Goal: Check status: Check status

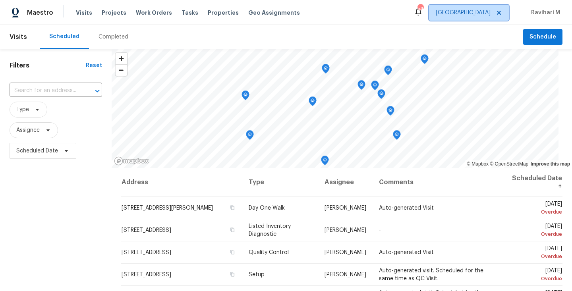
click at [478, 13] on span "Dallas" at bounding box center [463, 13] width 55 height 8
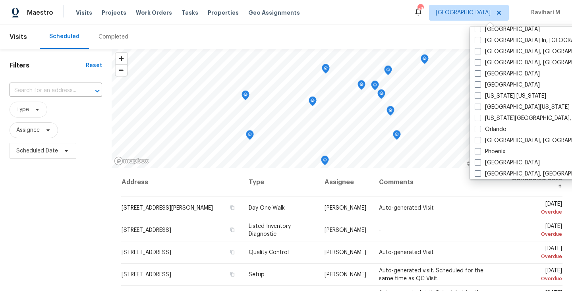
scroll to position [449, 0]
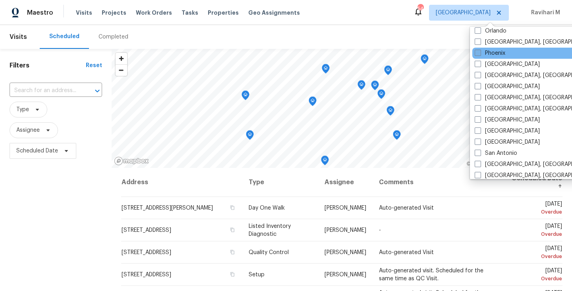
click at [478, 56] on span at bounding box center [478, 53] width 6 height 6
click at [478, 54] on input "Phoenix" at bounding box center [477, 51] width 5 height 5
checkbox input "true"
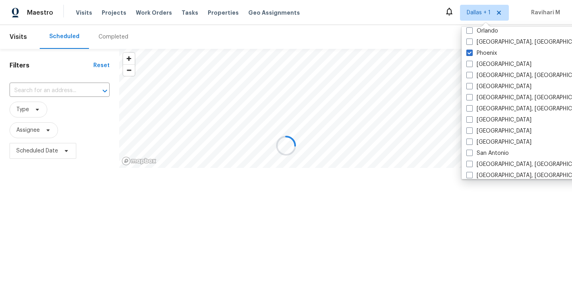
click at [330, 40] on div at bounding box center [286, 145] width 572 height 291
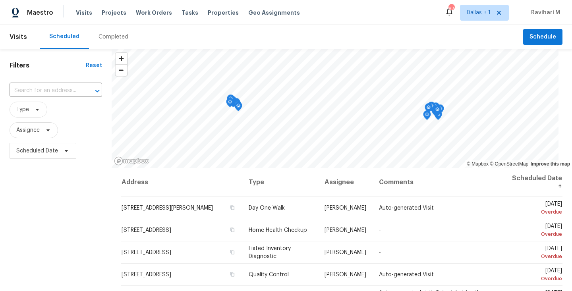
click at [116, 41] on div "Completed" at bounding box center [113, 37] width 49 height 24
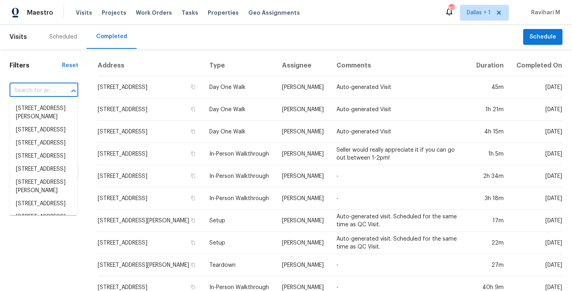
click at [52, 87] on input "text" at bounding box center [33, 91] width 46 height 12
paste input "3636 E Stampede Dr, Gilbert, AZ 85297"
type input "3636 E Stampede Dr, Gilbert, AZ 85297"
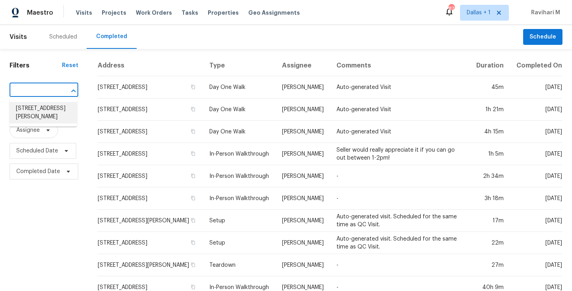
click at [41, 110] on li "3636 E Stampede Dr, Gilbert, AZ 85297" at bounding box center [44, 112] width 68 height 21
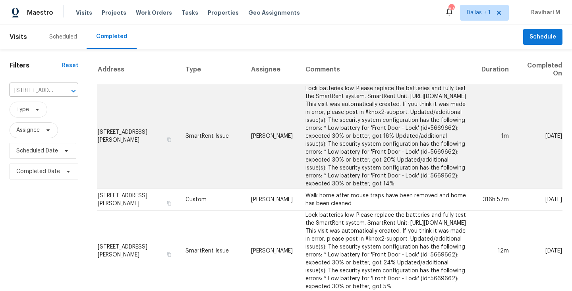
click at [254, 130] on td "Austin Hatch" at bounding box center [272, 136] width 54 height 105
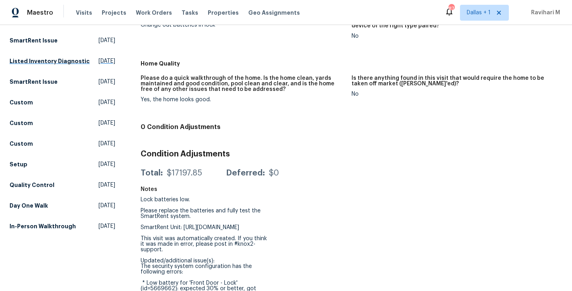
scroll to position [137, 0]
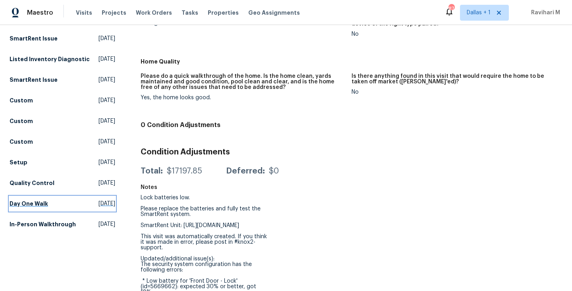
click at [99, 204] on span "Wed, Dec 04 2024" at bounding box center [107, 204] width 17 height 8
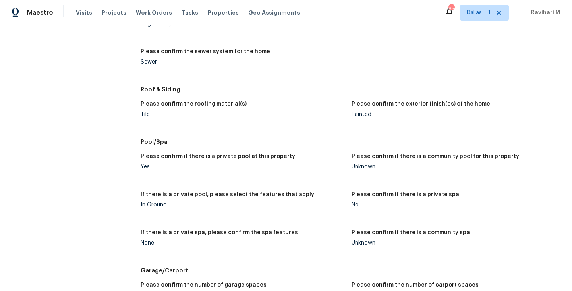
scroll to position [892, 0]
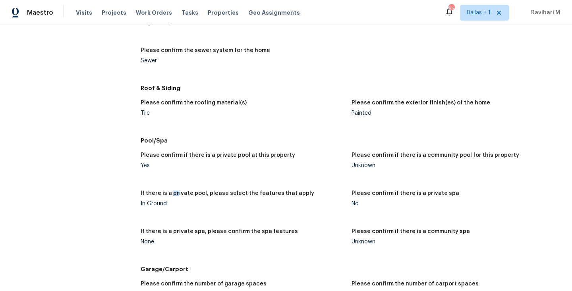
drag, startPoint x: 169, startPoint y: 194, endPoint x: 197, endPoint y: 194, distance: 27.8
click at [197, 194] on h5 "If there is a private pool, please select the features that apply" at bounding box center [228, 194] width 174 height 6
drag, startPoint x: 144, startPoint y: 203, endPoint x: 174, endPoint y: 203, distance: 30.2
click at [174, 203] on div "In Ground" at bounding box center [243, 204] width 205 height 6
drag, startPoint x: 405, startPoint y: 153, endPoint x: 425, endPoint y: 153, distance: 20.3
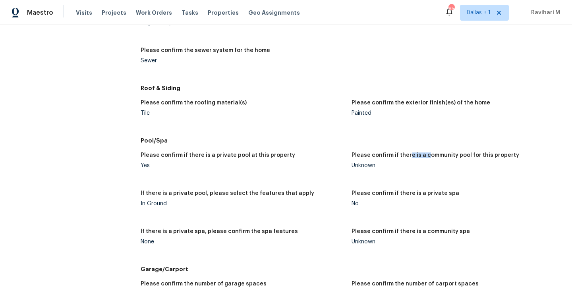
click at [422, 153] on h5 "Please confirm if there is a community pool for this property" at bounding box center [436, 156] width 168 height 6
drag, startPoint x: 347, startPoint y: 166, endPoint x: 392, endPoint y: 166, distance: 44.9
click at [392, 166] on div "Please confirm if there is a private pool at this property Yes Please confirm i…" at bounding box center [352, 205] width 422 height 114
click at [392, 166] on div "Unknown" at bounding box center [454, 166] width 205 height 6
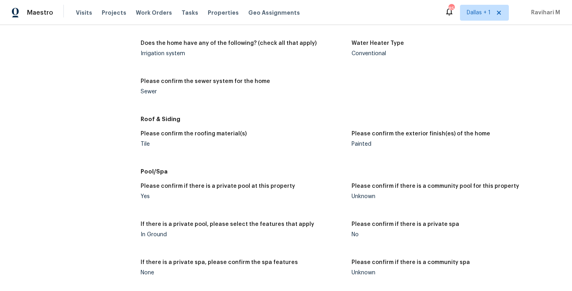
scroll to position [958, 0]
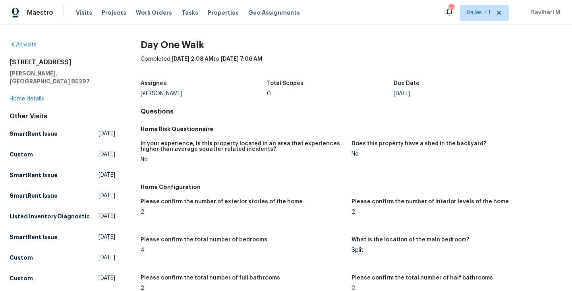
click at [381, 13] on div "Maestro Visits Projects Work Orders Tasks Properties Geo Assignments 82 [GEOGRA…" at bounding box center [286, 12] width 572 height 25
